Goal: Information Seeking & Learning: Learn about a topic

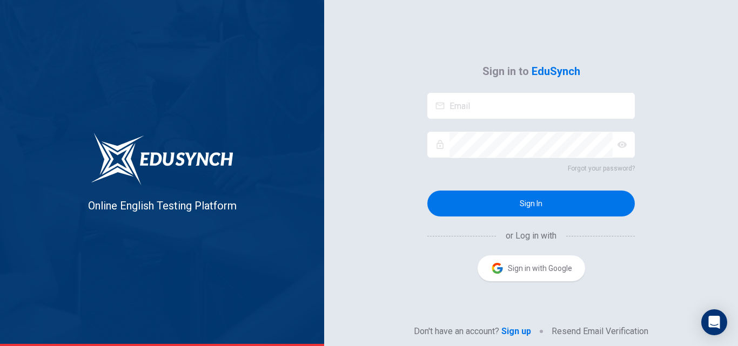
type input "[PERSON_NAME][EMAIL_ADDRESS][DOMAIN_NAME]"
